Goal: Navigation & Orientation: Find specific page/section

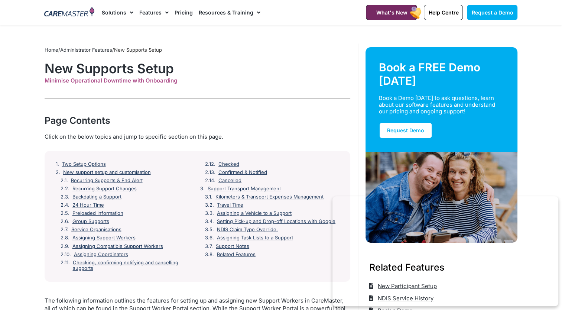
click at [64, 12] on img at bounding box center [69, 12] width 50 height 11
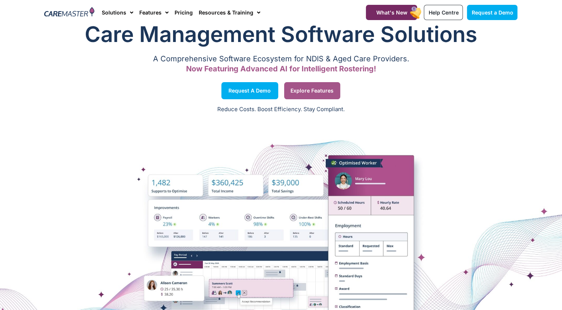
scroll to position [37, 0]
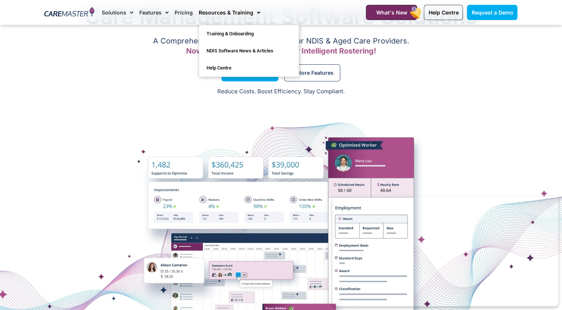
click at [227, 16] on link "Resources & Training" at bounding box center [230, 12] width 62 height 25
